Goal: Navigation & Orientation: Find specific page/section

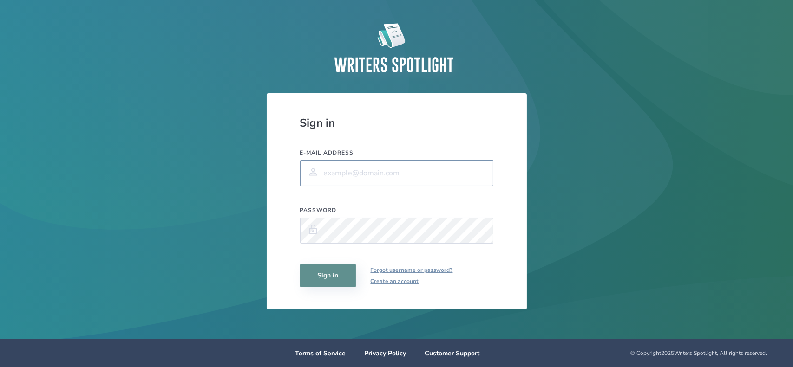
click at [337, 163] on input "E-mail address" at bounding box center [396, 173] width 193 height 26
type input "[EMAIL_ADDRESS][DOMAIN_NAME]"
click at [300, 264] on button "Sign in" at bounding box center [328, 275] width 56 height 23
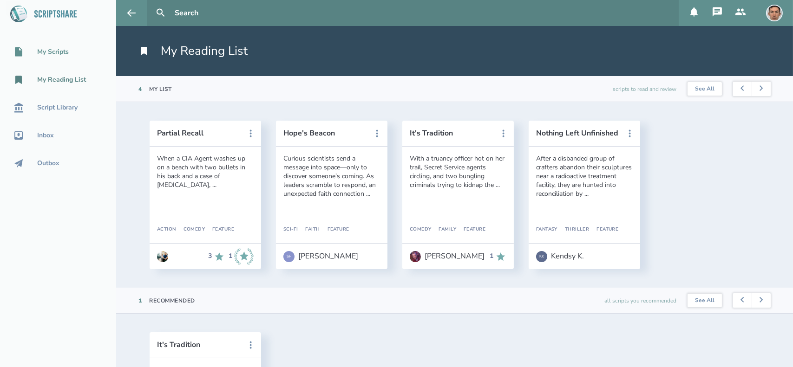
click at [72, 52] on div "My Scripts" at bounding box center [58, 51] width 116 height 11
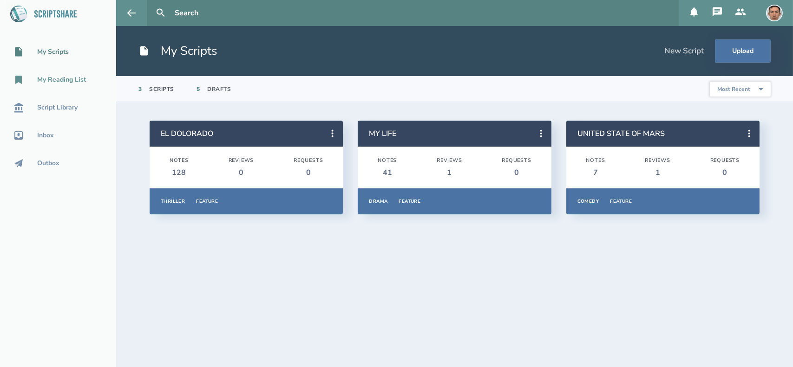
click at [72, 78] on div "My Reading List" at bounding box center [61, 79] width 49 height 7
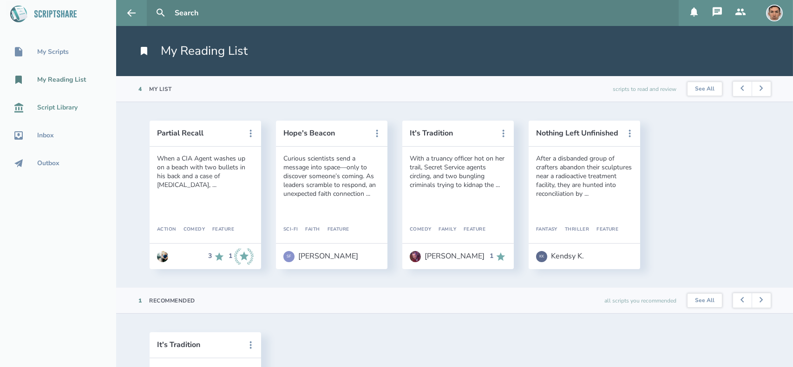
click at [63, 105] on div "Script Library" at bounding box center [57, 107] width 40 height 7
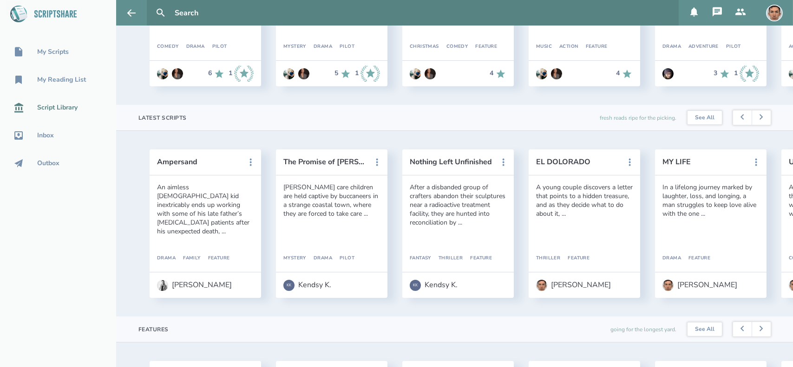
scroll to position [184, 0]
